Goal: Information Seeking & Learning: Learn about a topic

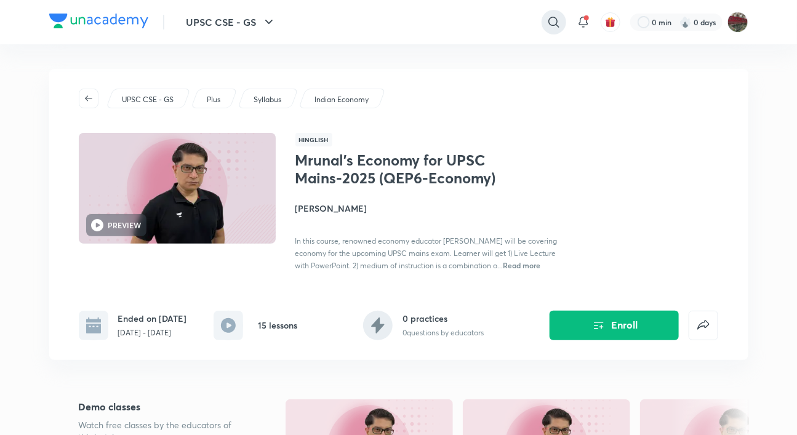
click at [556, 24] on icon at bounding box center [553, 22] width 15 height 15
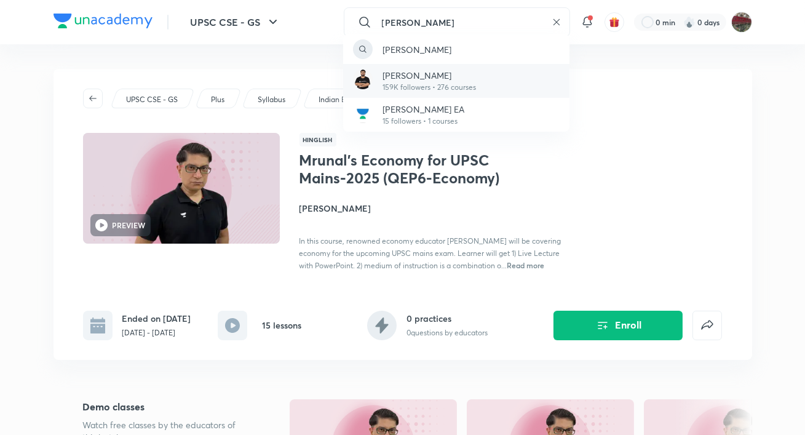
type input "[PERSON_NAME]"
click at [442, 75] on p "[PERSON_NAME]" at bounding box center [430, 75] width 94 height 13
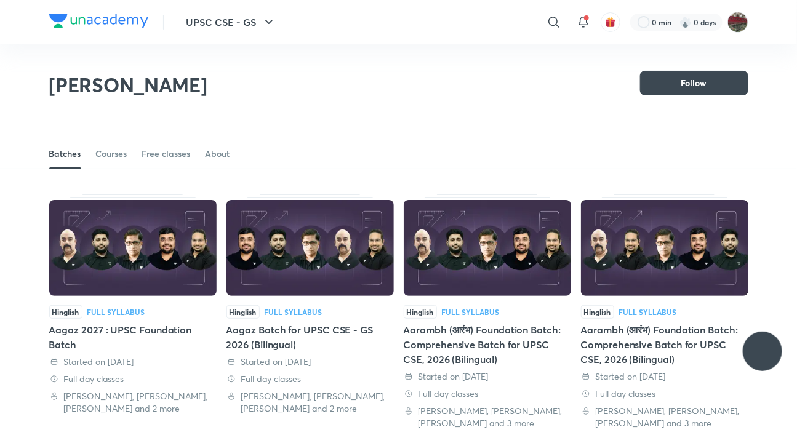
scroll to position [54, 0]
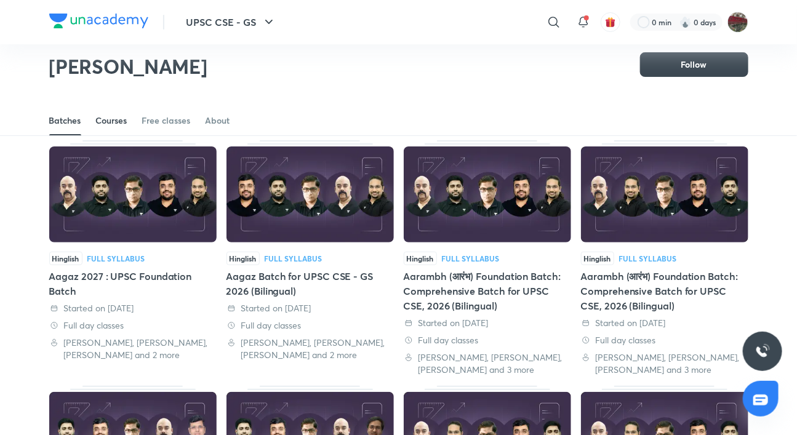
click at [98, 125] on div "Courses" at bounding box center [111, 120] width 31 height 12
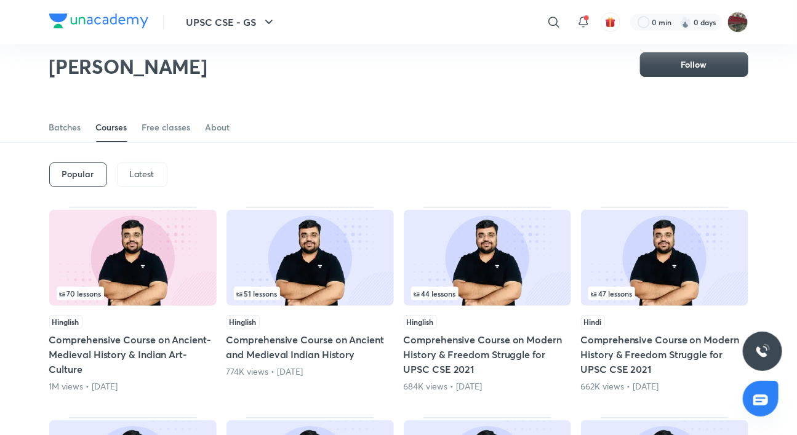
scroll to position [54, 0]
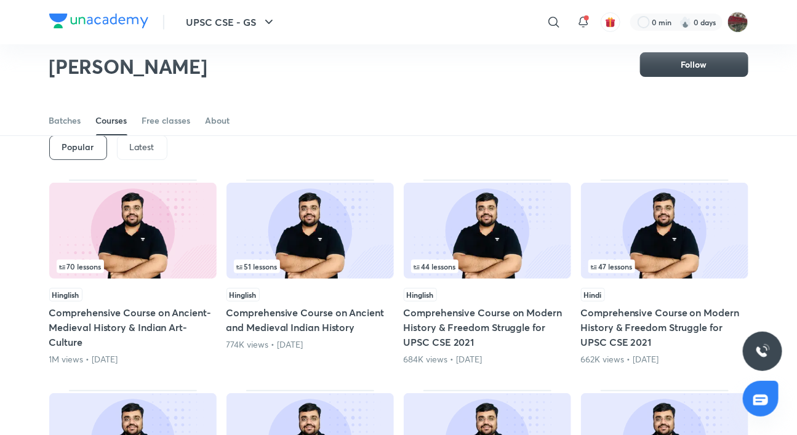
click at [134, 153] on div "Latest" at bounding box center [142, 147] width 50 height 25
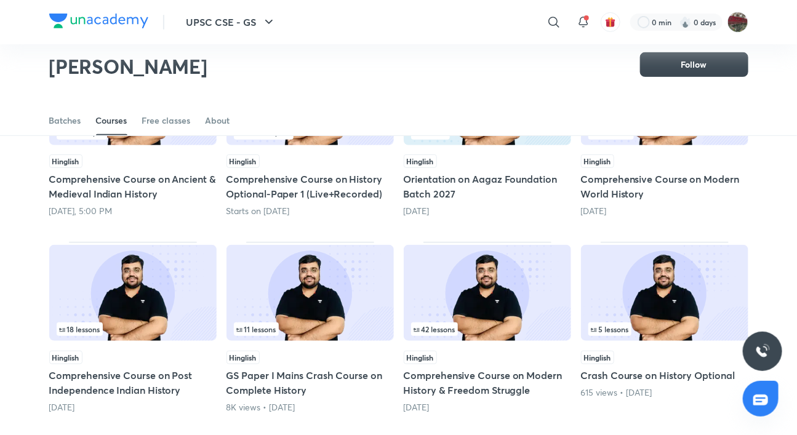
scroll to position [189, 0]
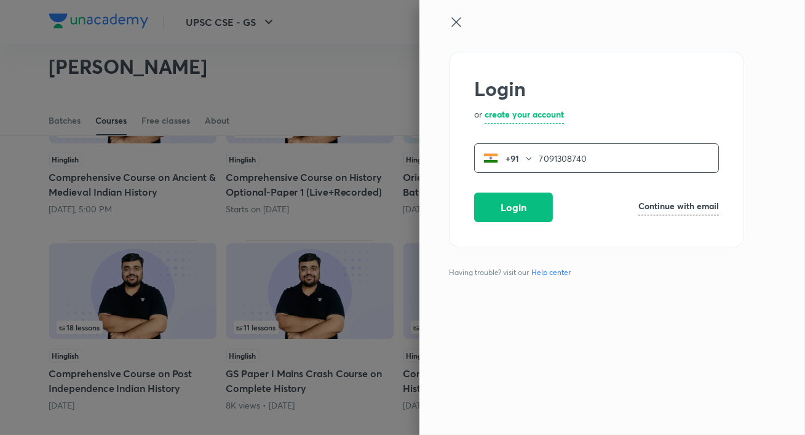
type input "7091308740"
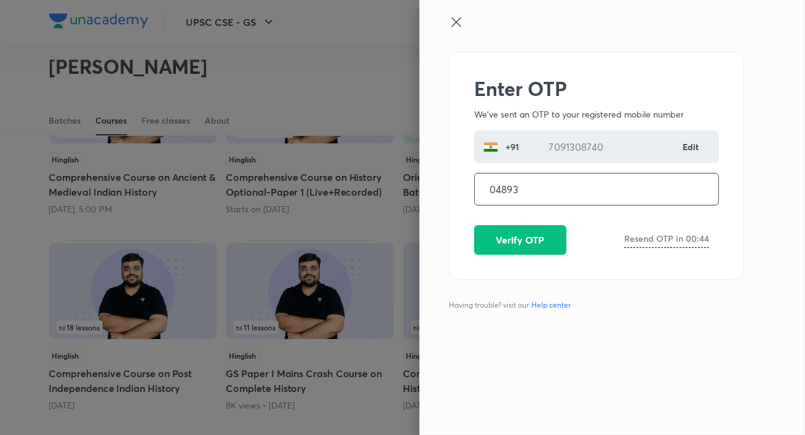
type input "048936"
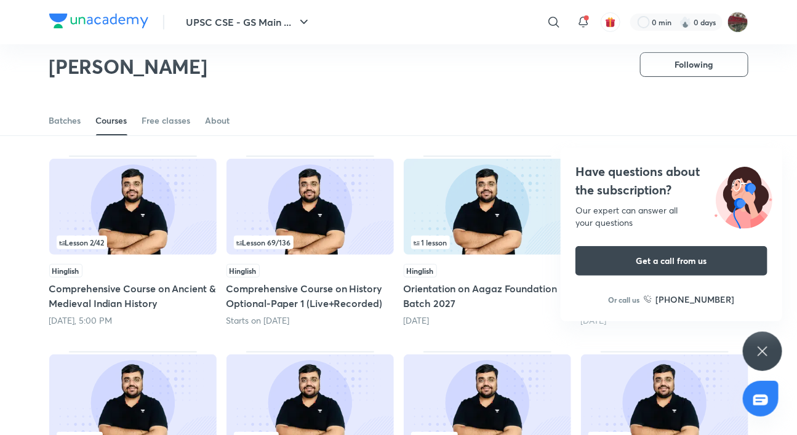
scroll to position [79, 0]
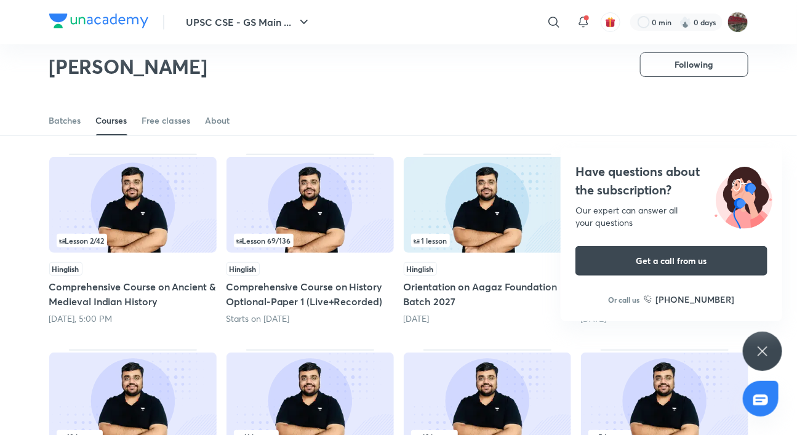
click at [766, 340] on div "Have questions about the subscription? Our expert can answer all your questions…" at bounding box center [762, 351] width 39 height 39
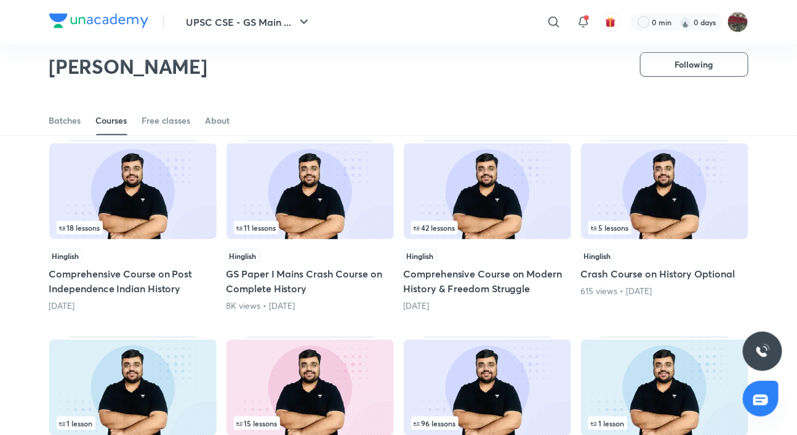
scroll to position [291, 0]
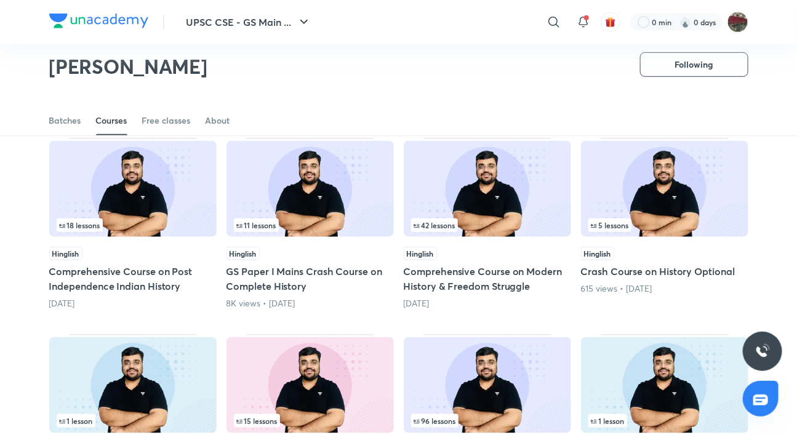
click at [474, 278] on h5 "Comprehensive Course on Modern History & Freedom Struggle" at bounding box center [487, 279] width 167 height 30
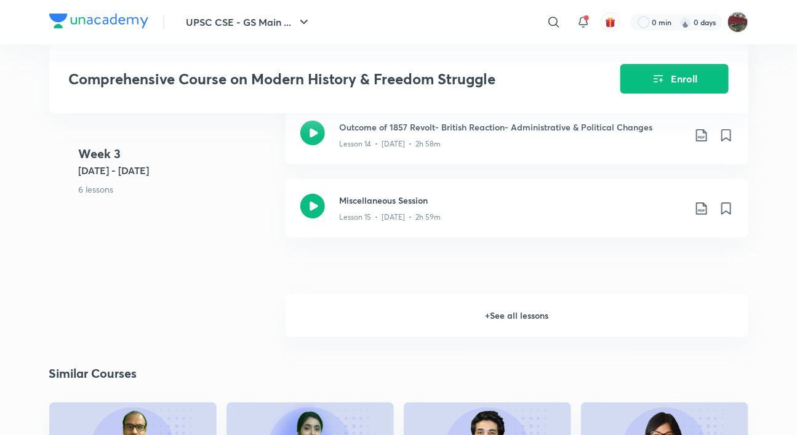
scroll to position [1694, 0]
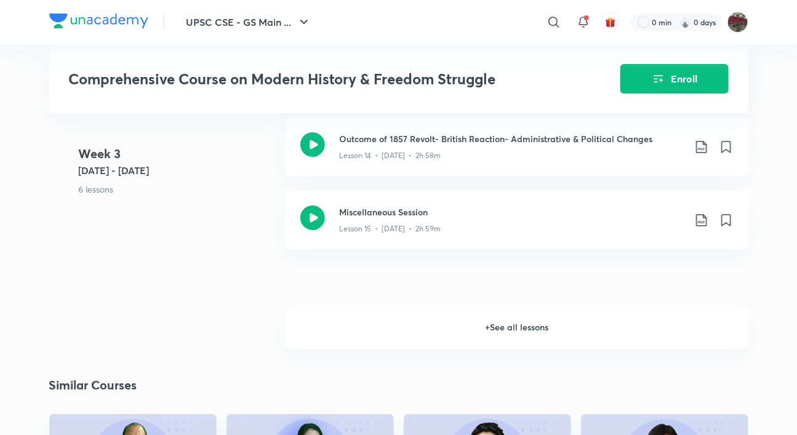
click at [487, 306] on h6 "+ See all lessons" at bounding box center [516, 327] width 463 height 43
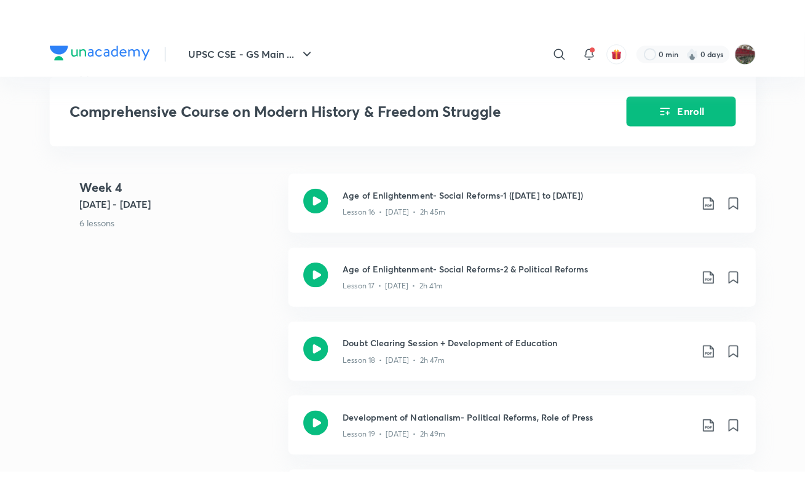
scroll to position [1883, 0]
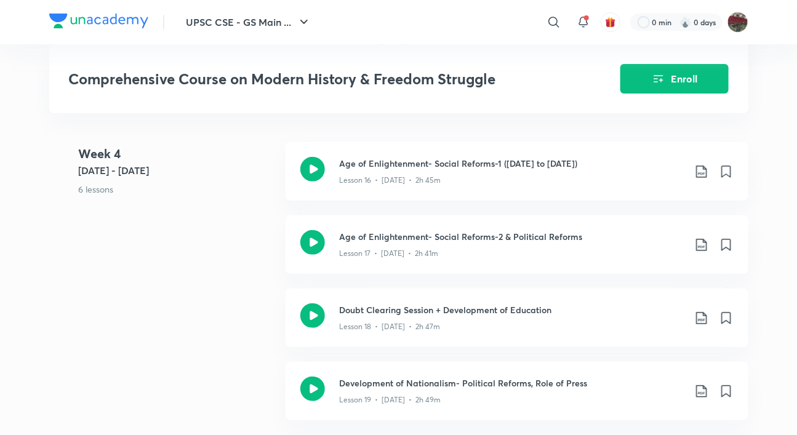
click at [487, 303] on h3 "Doubt Clearing Session + Development of Education" at bounding box center [512, 309] width 345 height 13
